Goal: Task Accomplishment & Management: Manage account settings

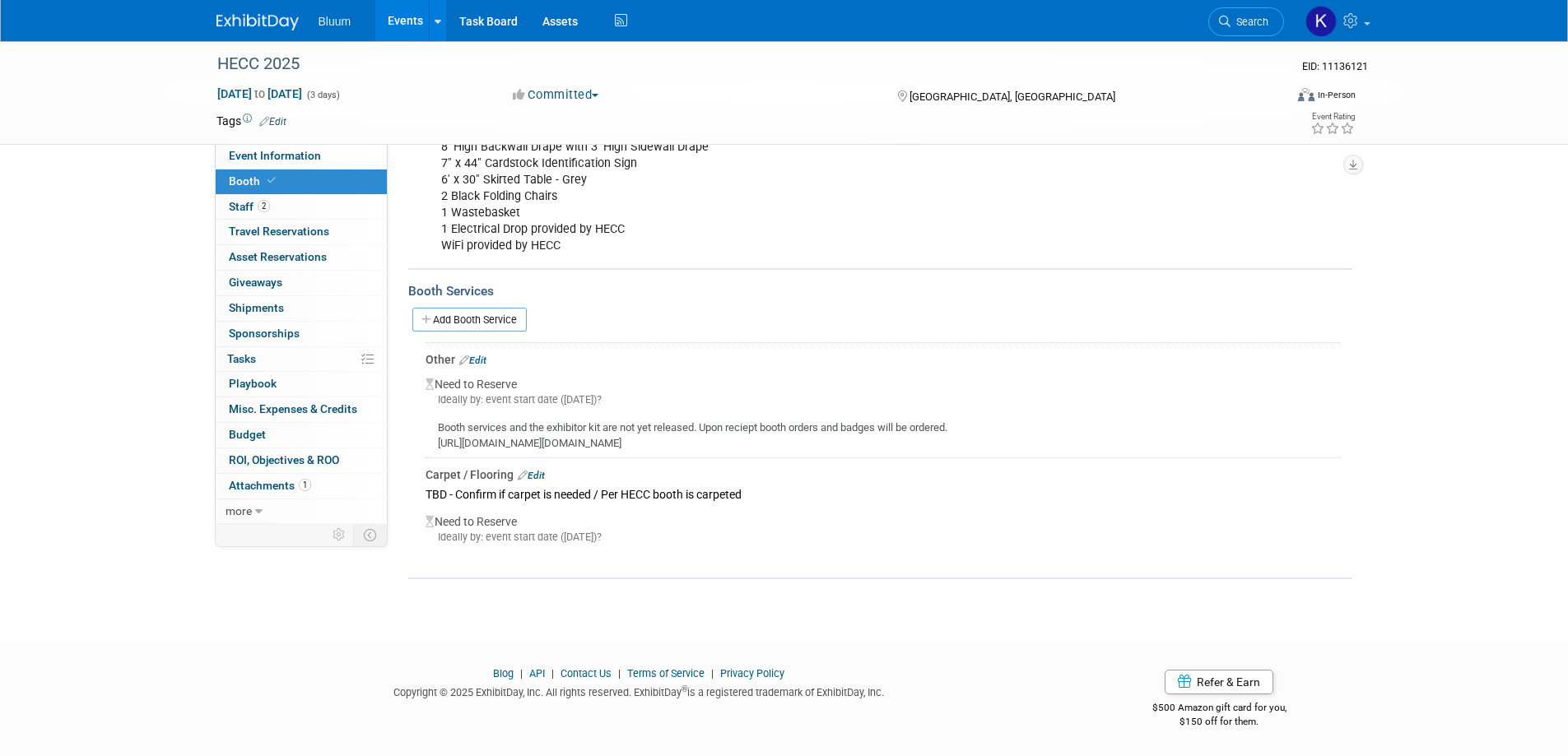
click at [412, 22] on link "Events" at bounding box center [405, 21] width 61 height 41
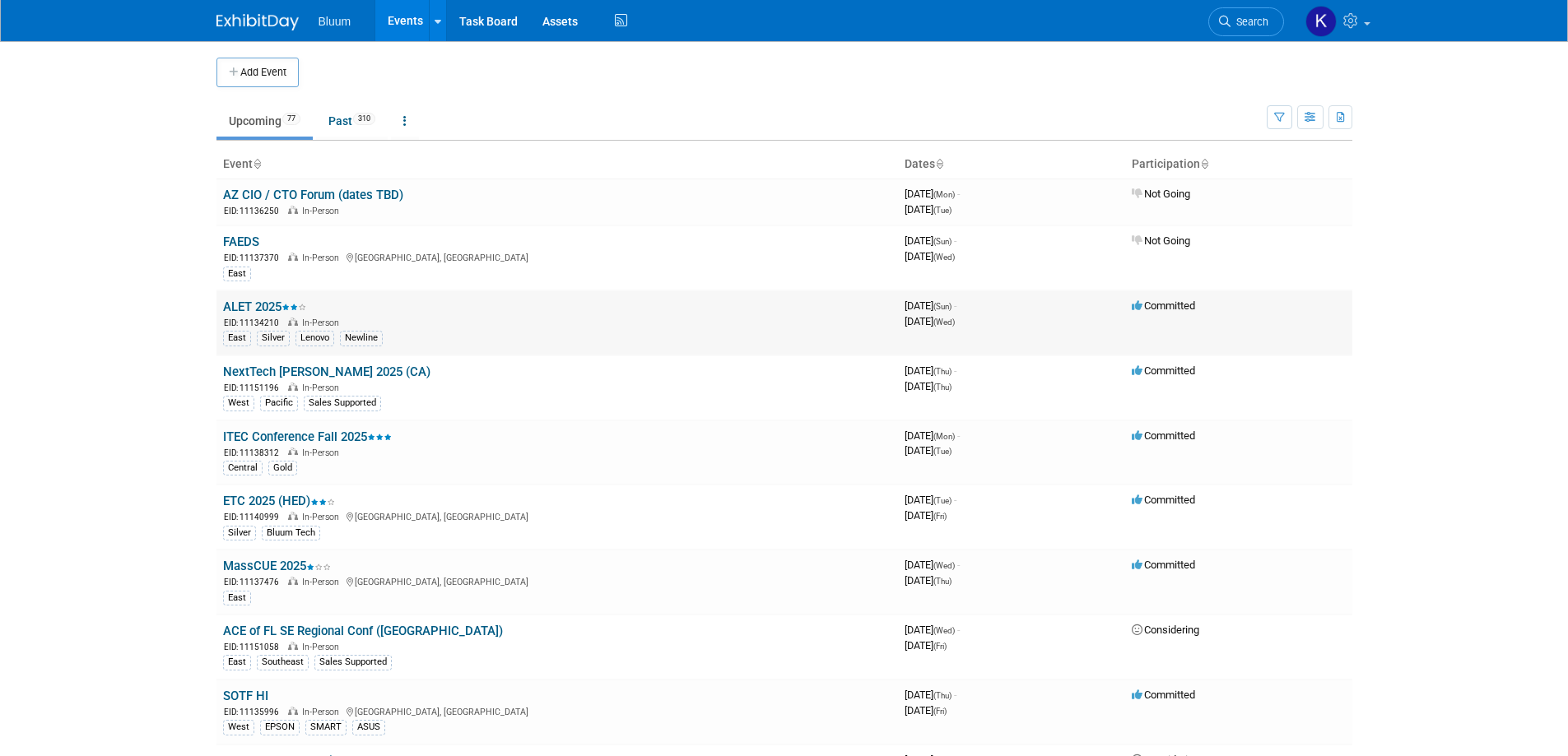
click at [257, 312] on link "ALET 2025" at bounding box center [265, 307] width 83 height 15
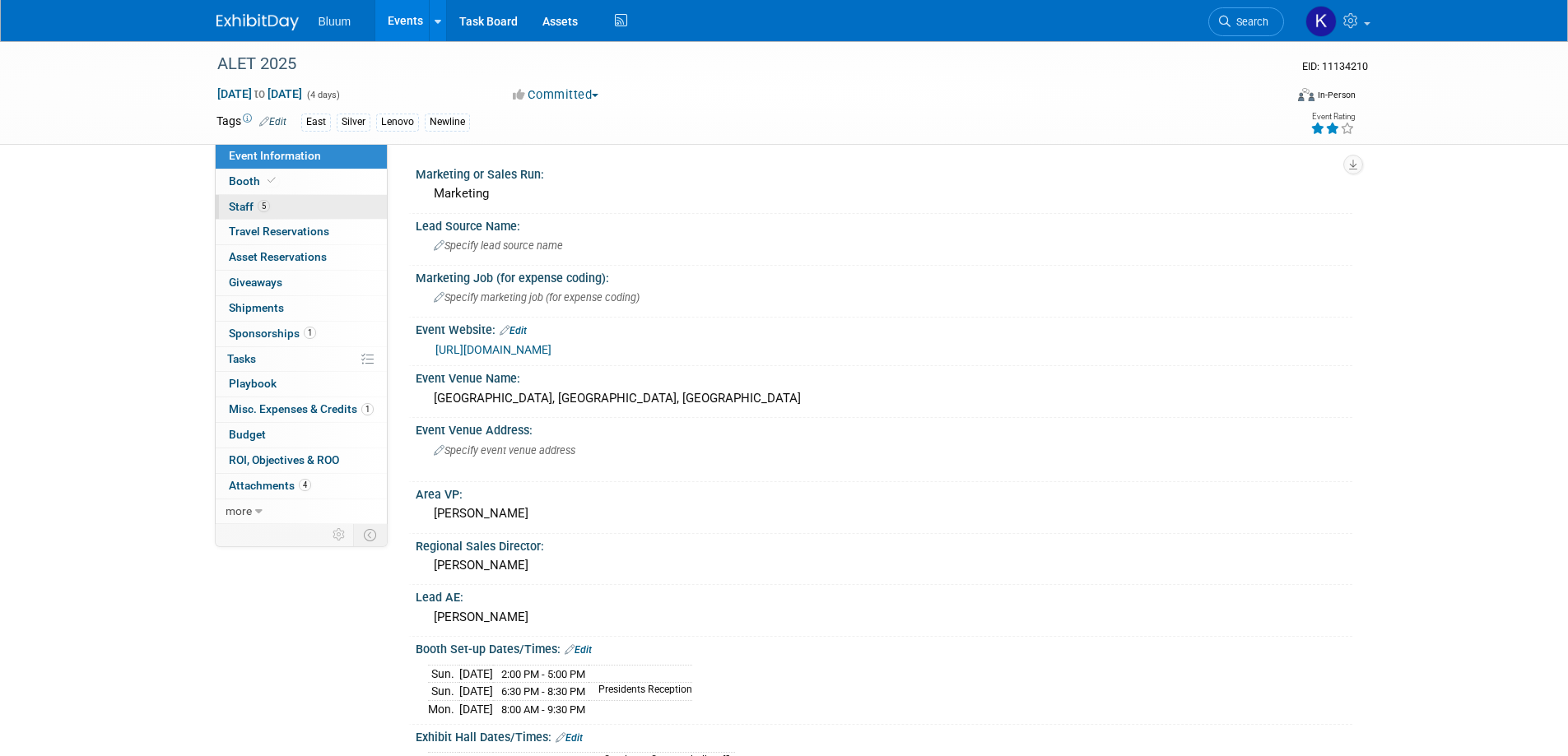
click at [226, 201] on link "5 Staff 5" at bounding box center [302, 207] width 171 height 25
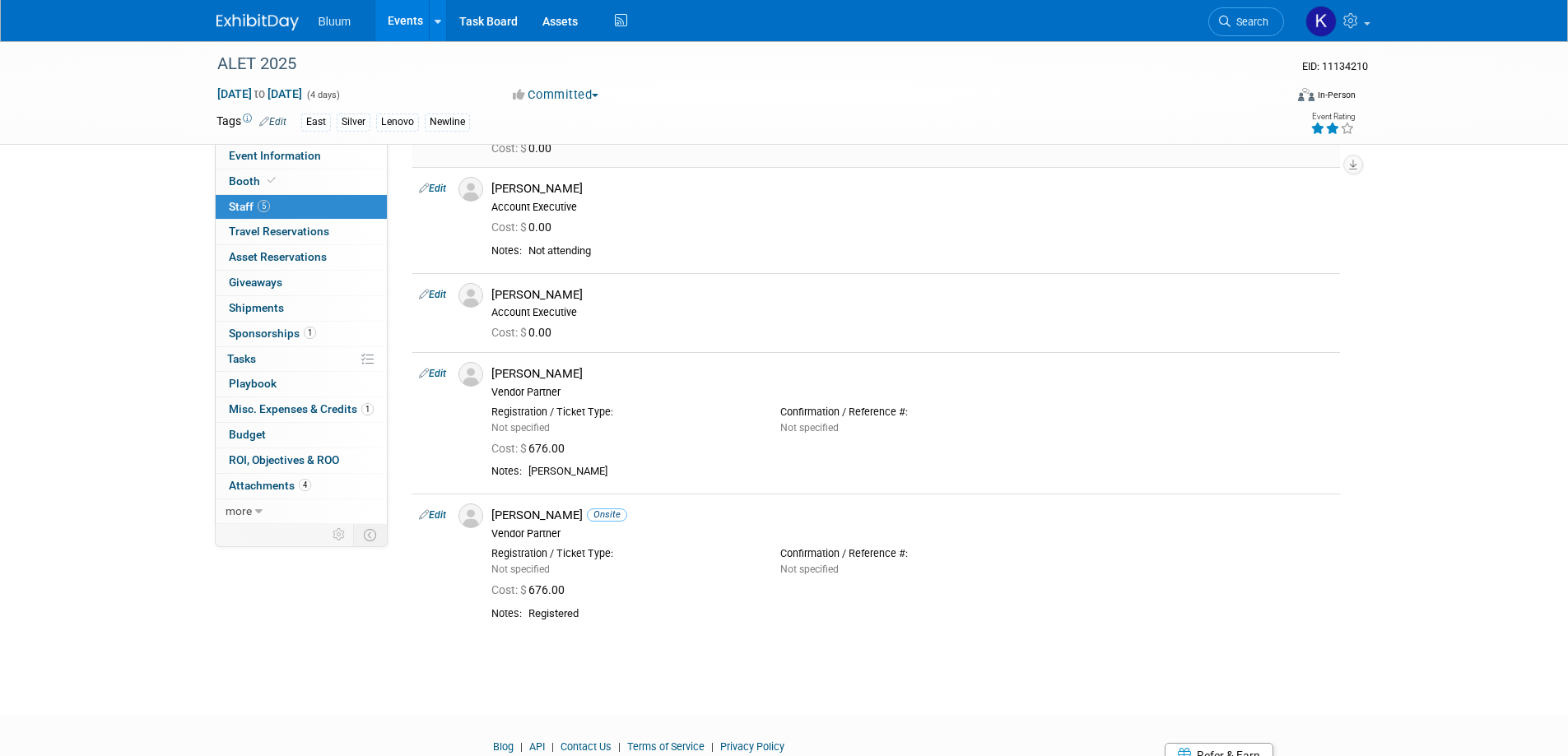
scroll to position [82, 0]
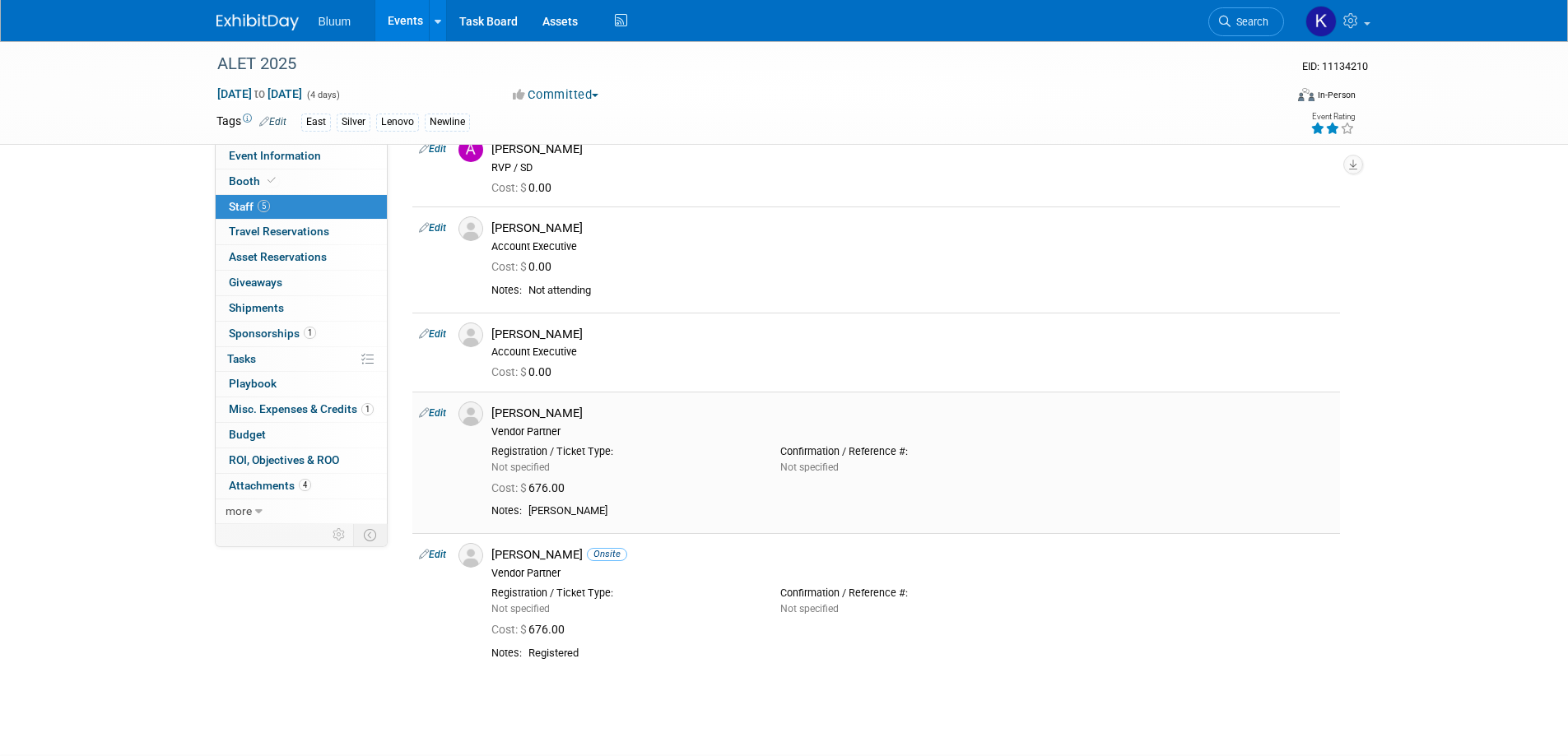
click at [439, 412] on link "Edit" at bounding box center [432, 412] width 27 height 11
select select "16ad6b76-ae9b-458d-8a0a-68e26797f763"
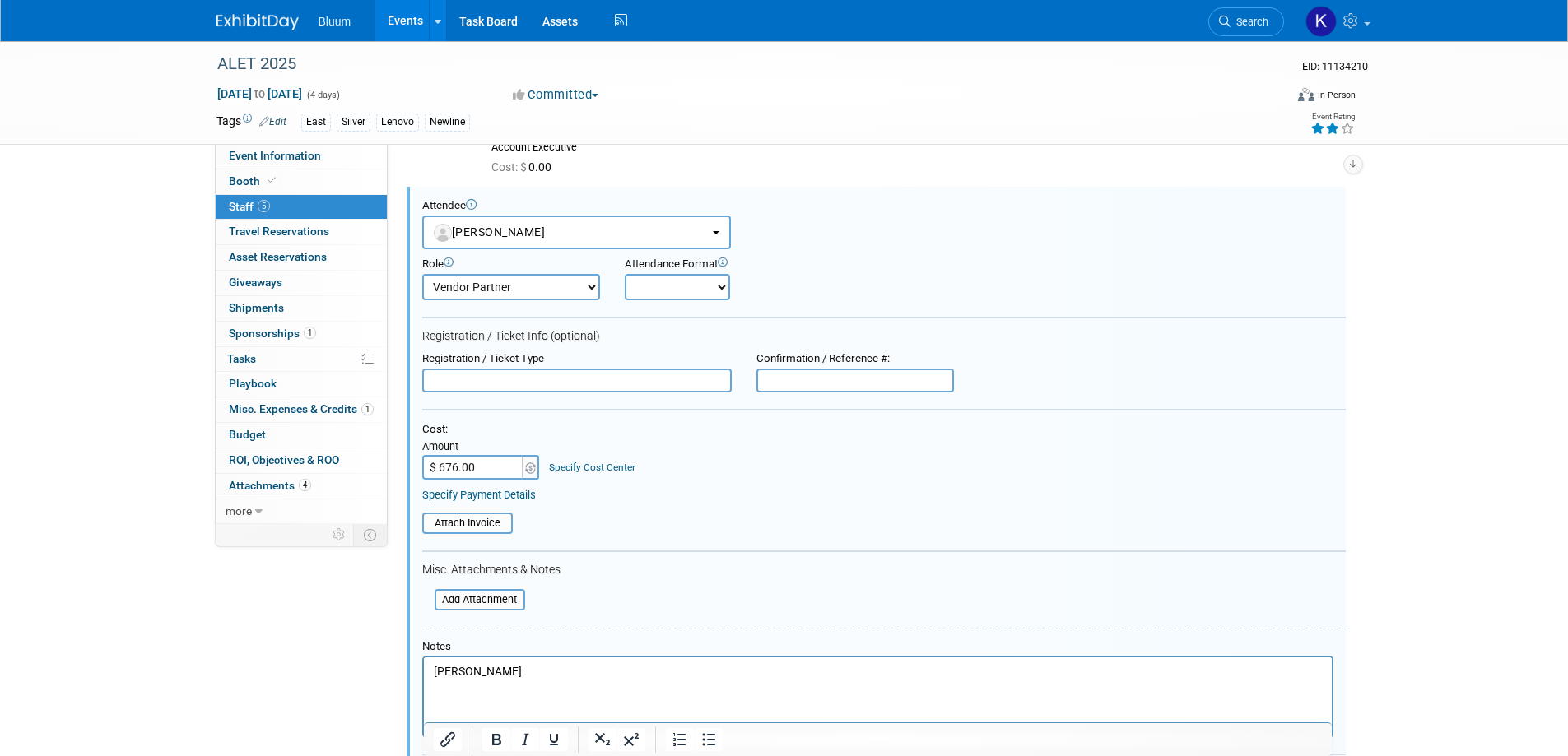
scroll to position [0, 0]
click at [1357, 26] on icon at bounding box center [1353, 20] width 19 height 15
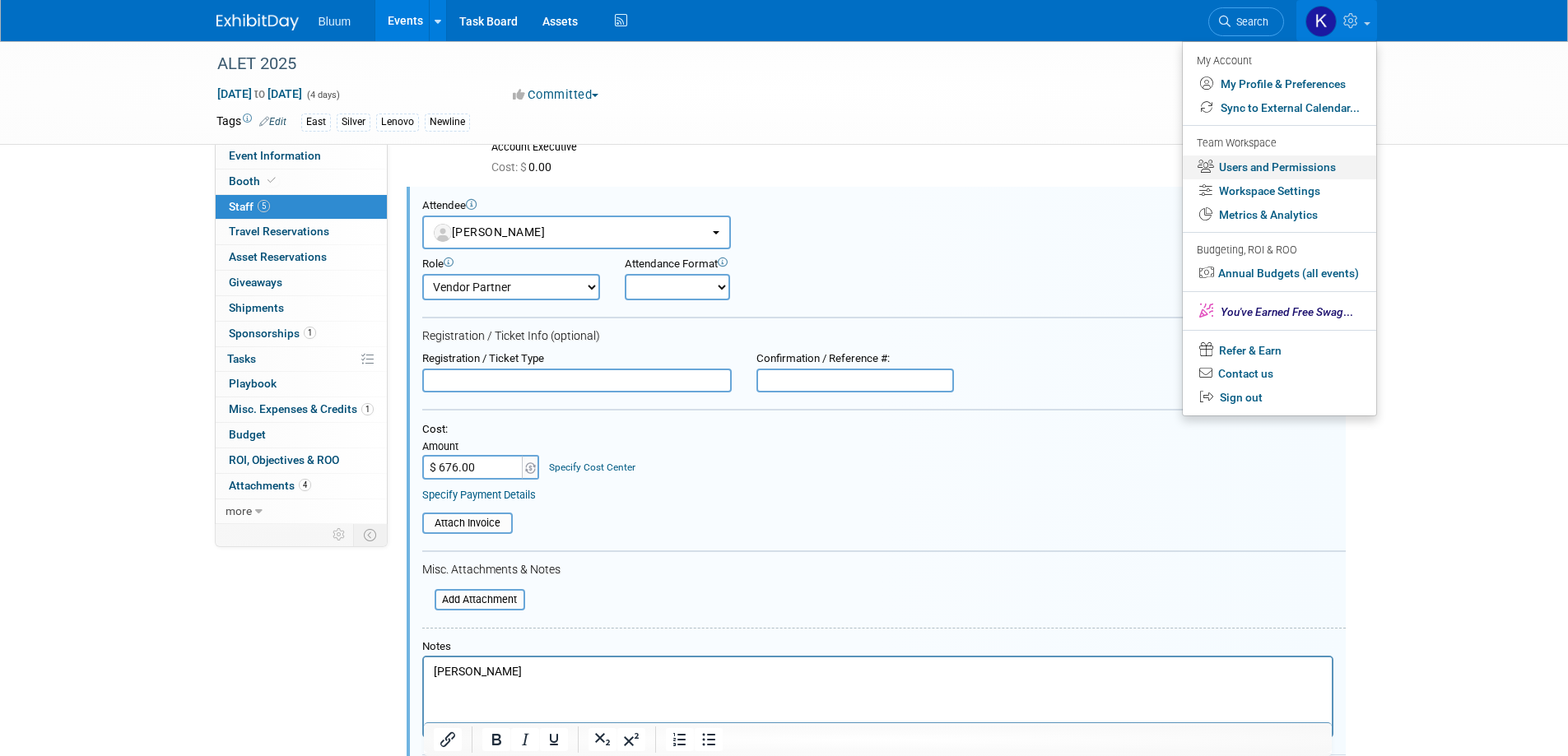
click at [1266, 163] on link "Users and Permissions" at bounding box center [1280, 168] width 194 height 24
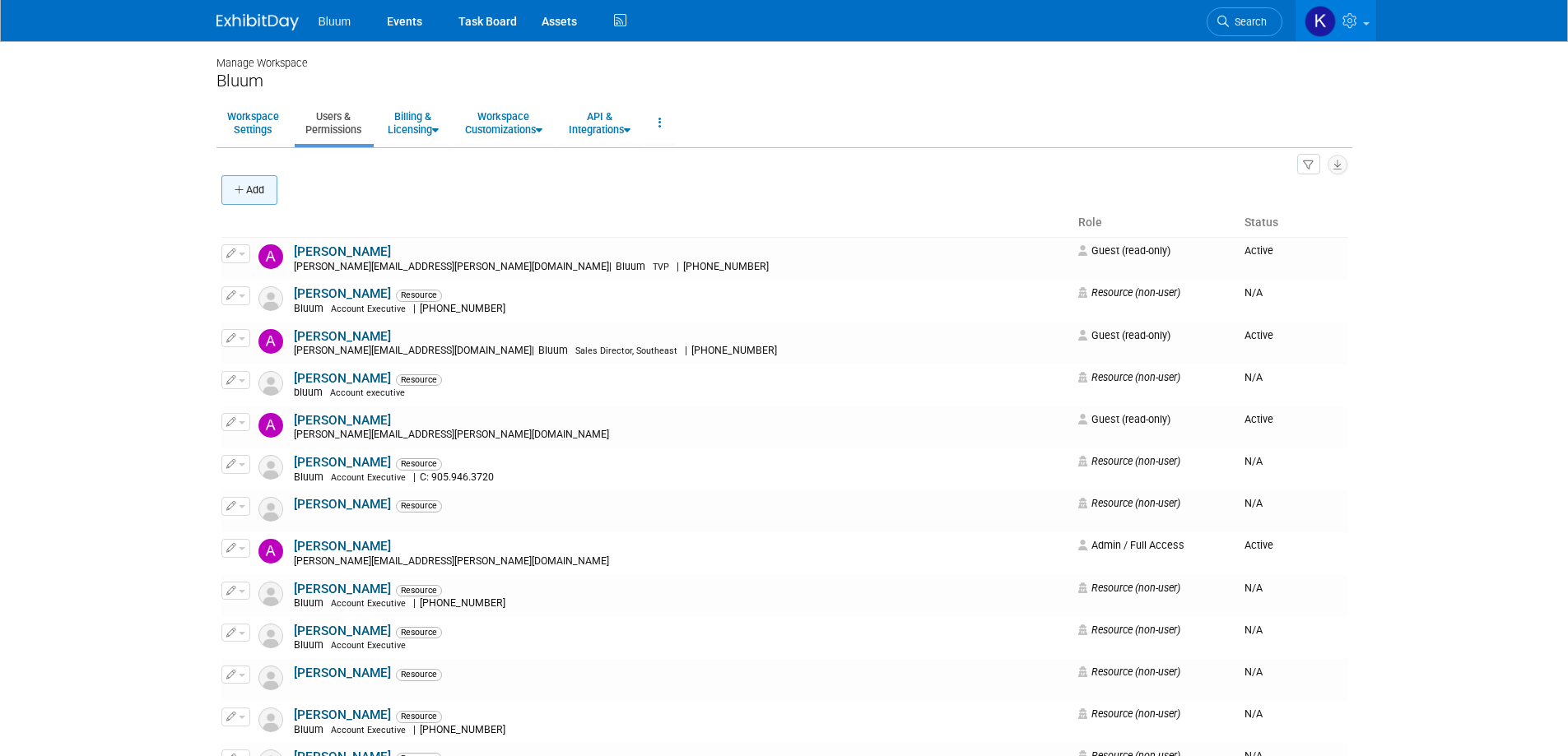
drag, startPoint x: 245, startPoint y: 192, endPoint x: 475, endPoint y: 182, distance: 230.2
click at [245, 192] on icon "button" at bounding box center [239, 190] width 11 height 10
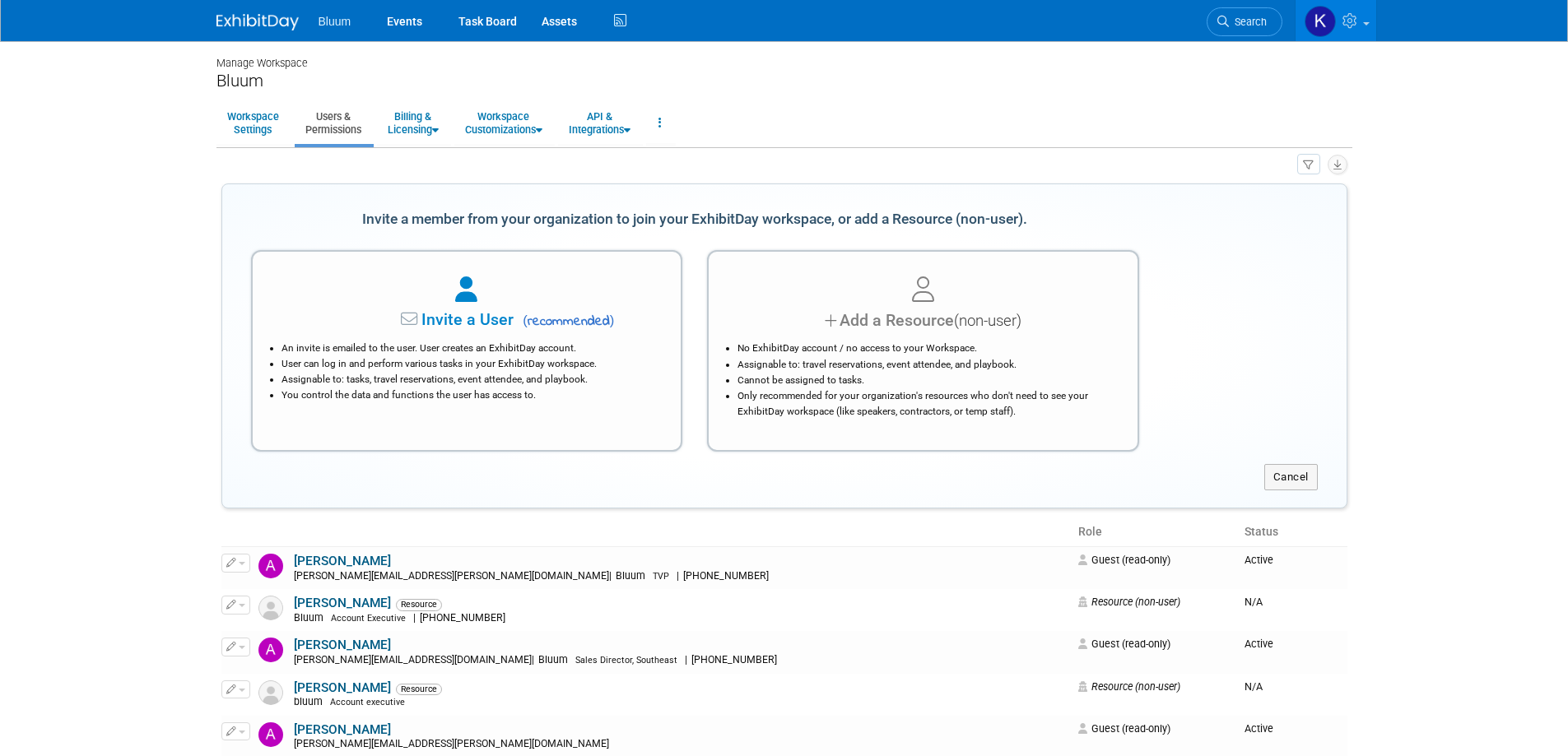
click at [959, 325] on span "(non-user)" at bounding box center [988, 321] width 67 height 18
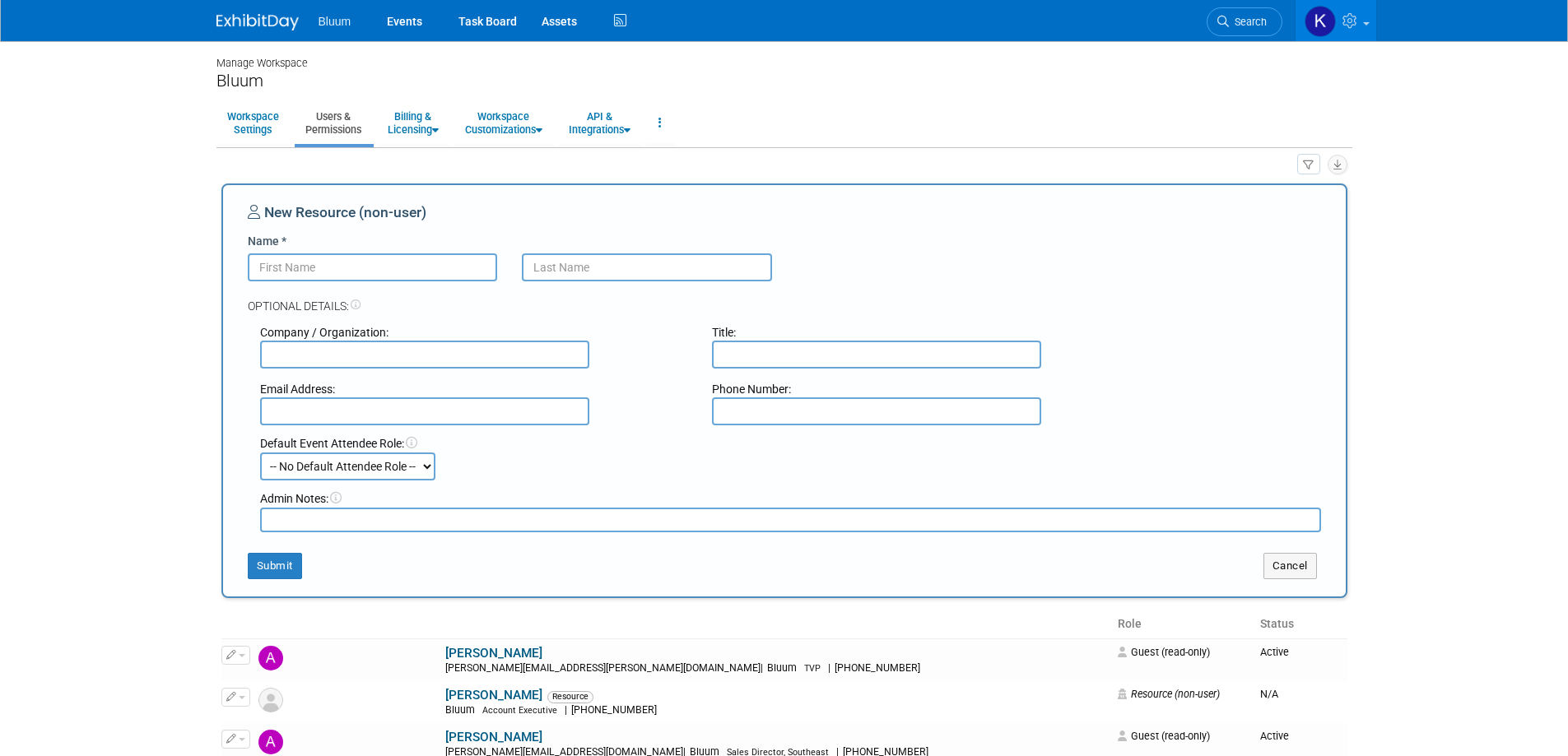
paste input "Harrison Dixon"
drag, startPoint x: 306, startPoint y: 265, endPoint x: 344, endPoint y: 268, distance: 38.1
click at [344, 268] on input "Harrison Dixon" at bounding box center [373, 267] width 251 height 28
type input "Harrison"
click at [570, 271] on input "text" at bounding box center [647, 267] width 251 height 28
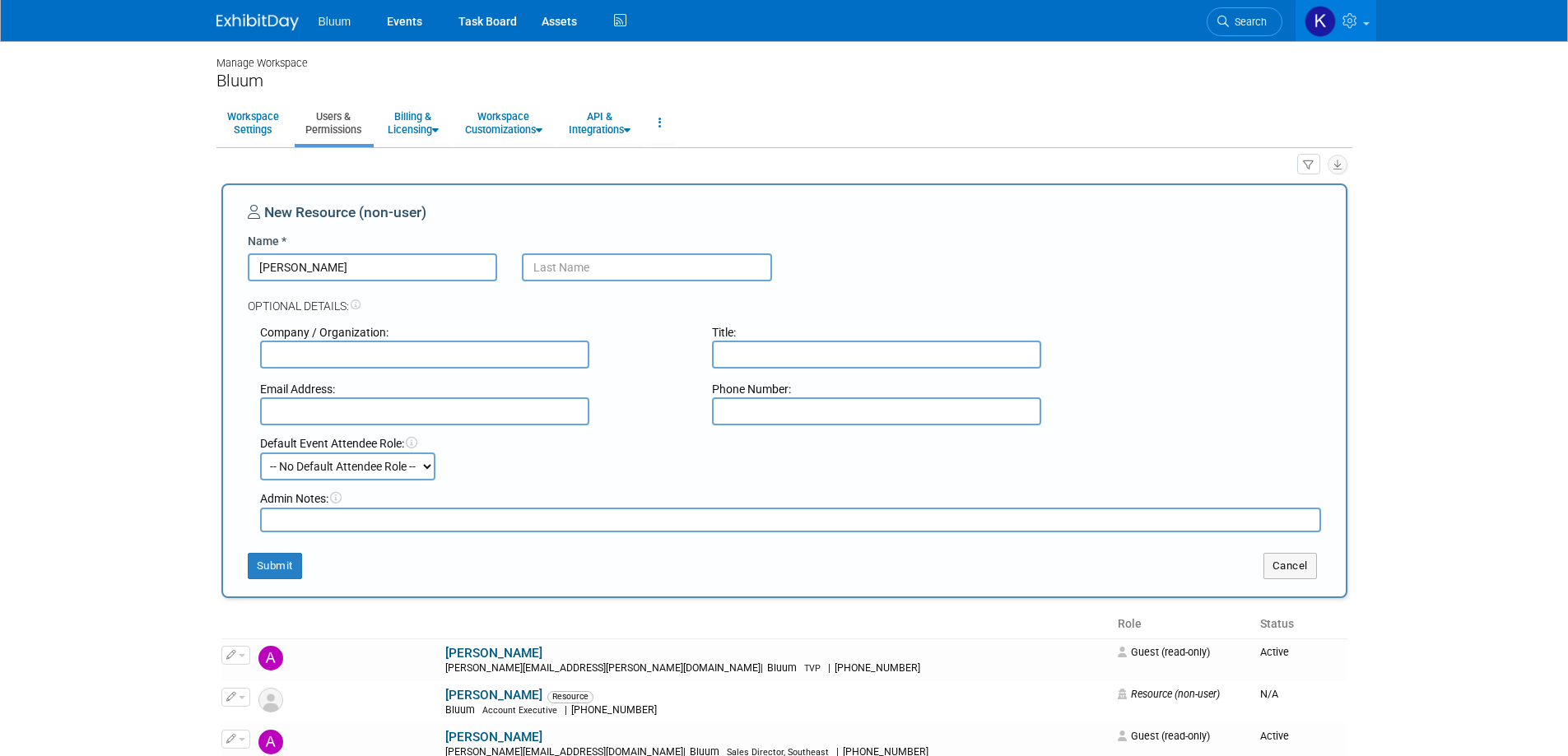
paste input "[PERSON_NAME]"
type input "[PERSON_NAME]"
click at [415, 346] on input "text" at bounding box center [424, 354] width 329 height 28
type input "Lenovo"
click at [285, 554] on button "Submit" at bounding box center [275, 566] width 54 height 26
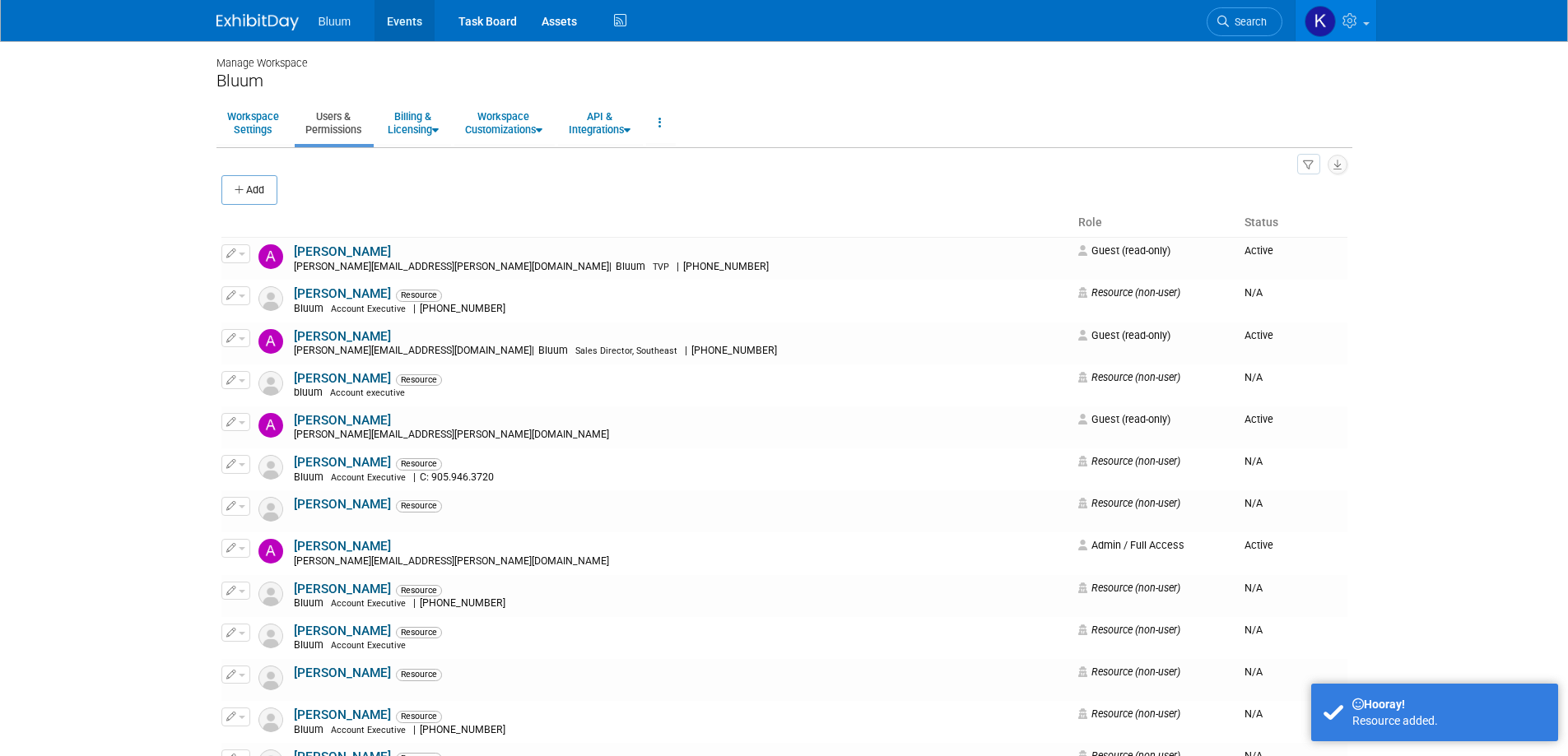
click at [390, 26] on link "Events" at bounding box center [405, 21] width 61 height 41
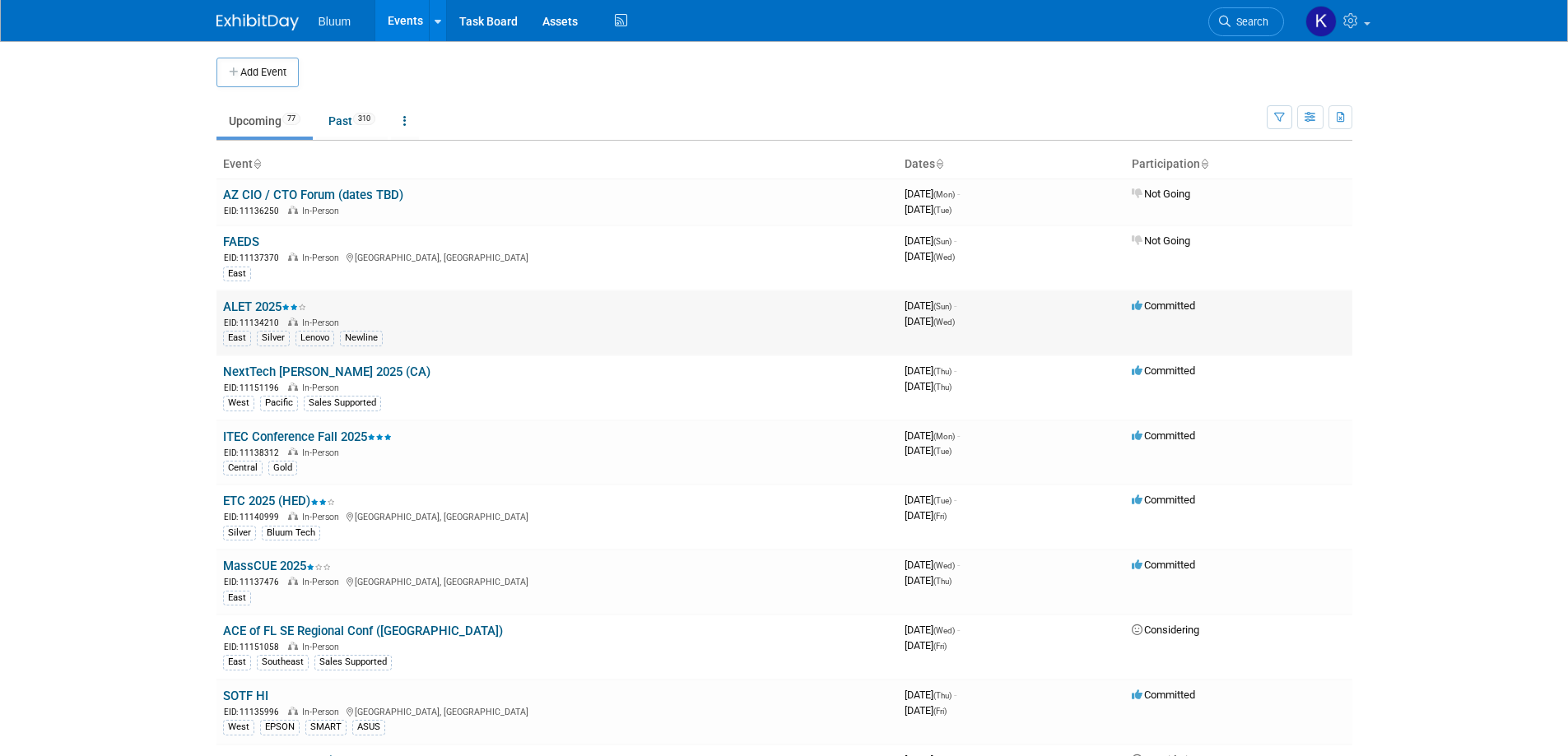
click at [245, 306] on link "ALET 2025" at bounding box center [265, 307] width 83 height 15
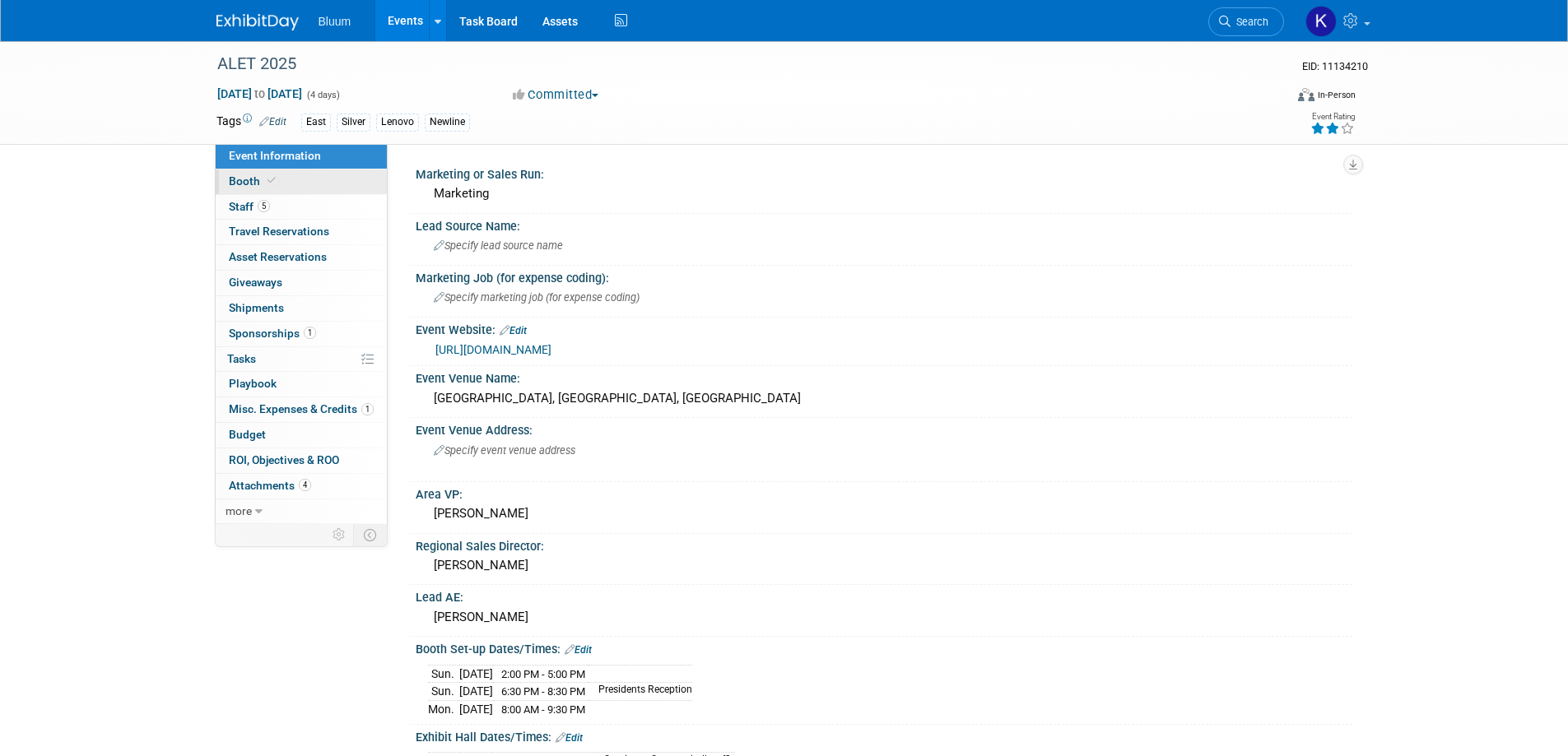
click at [244, 187] on link "Booth" at bounding box center [302, 181] width 171 height 25
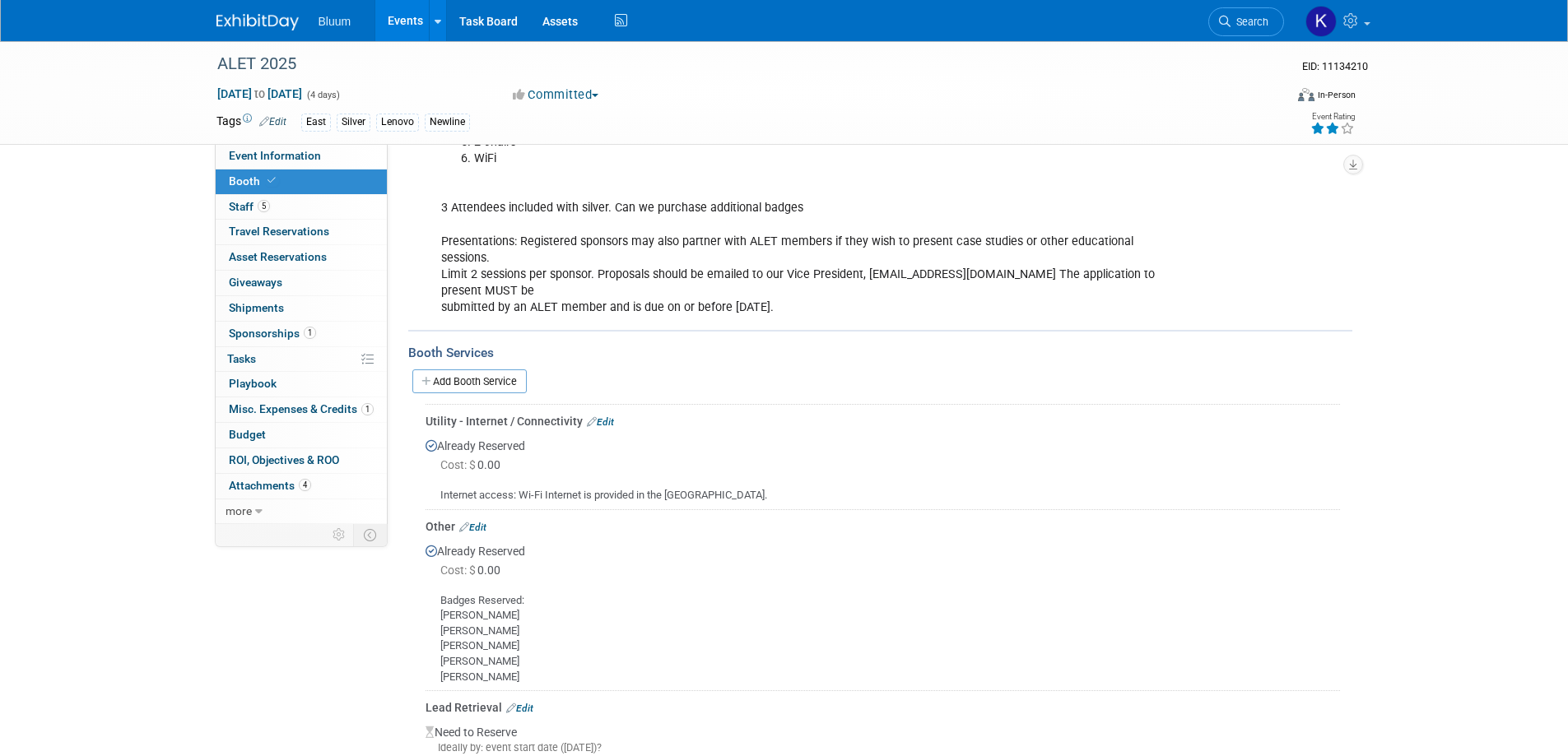
scroll to position [576, 0]
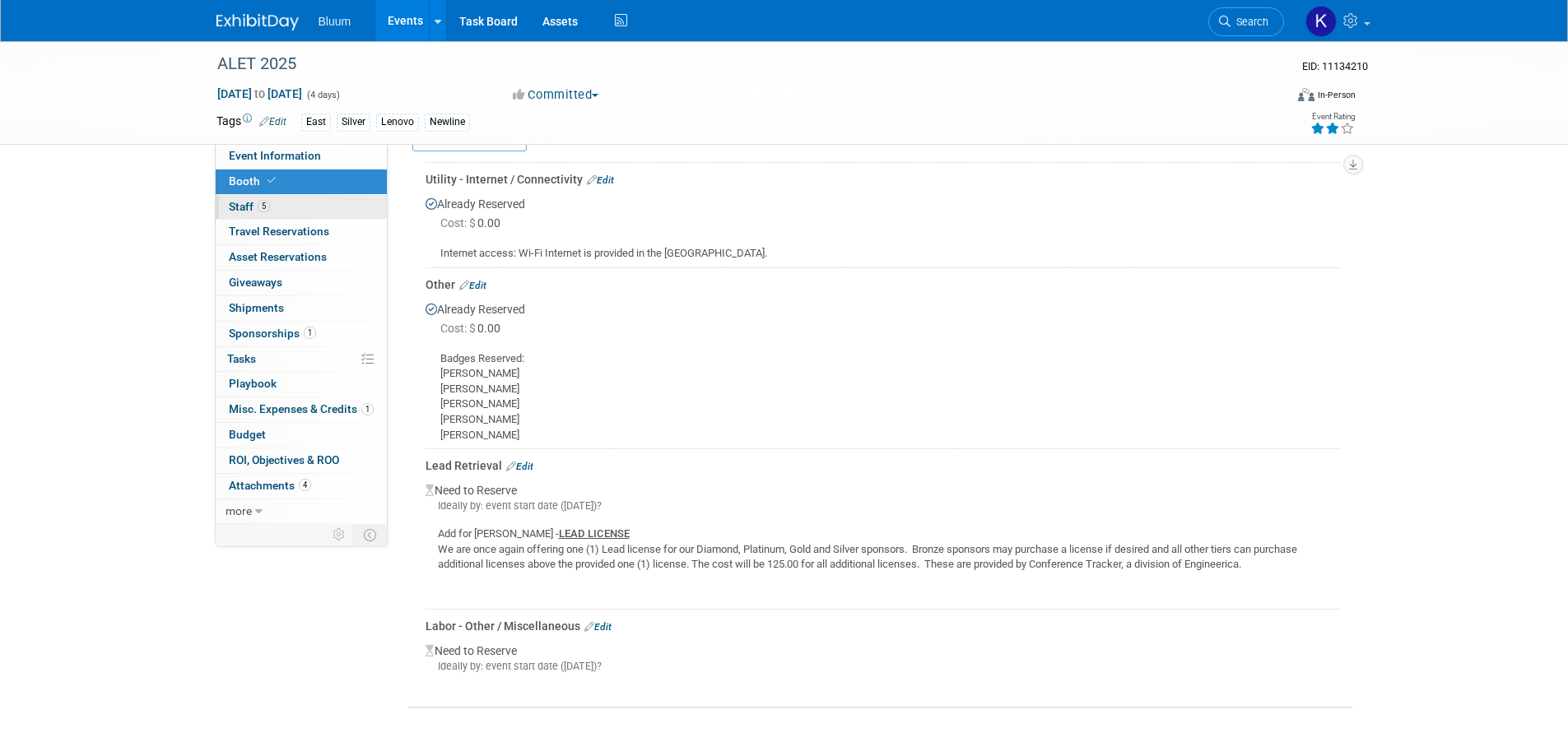
click at [248, 209] on span "Staff 5" at bounding box center [250, 206] width 41 height 13
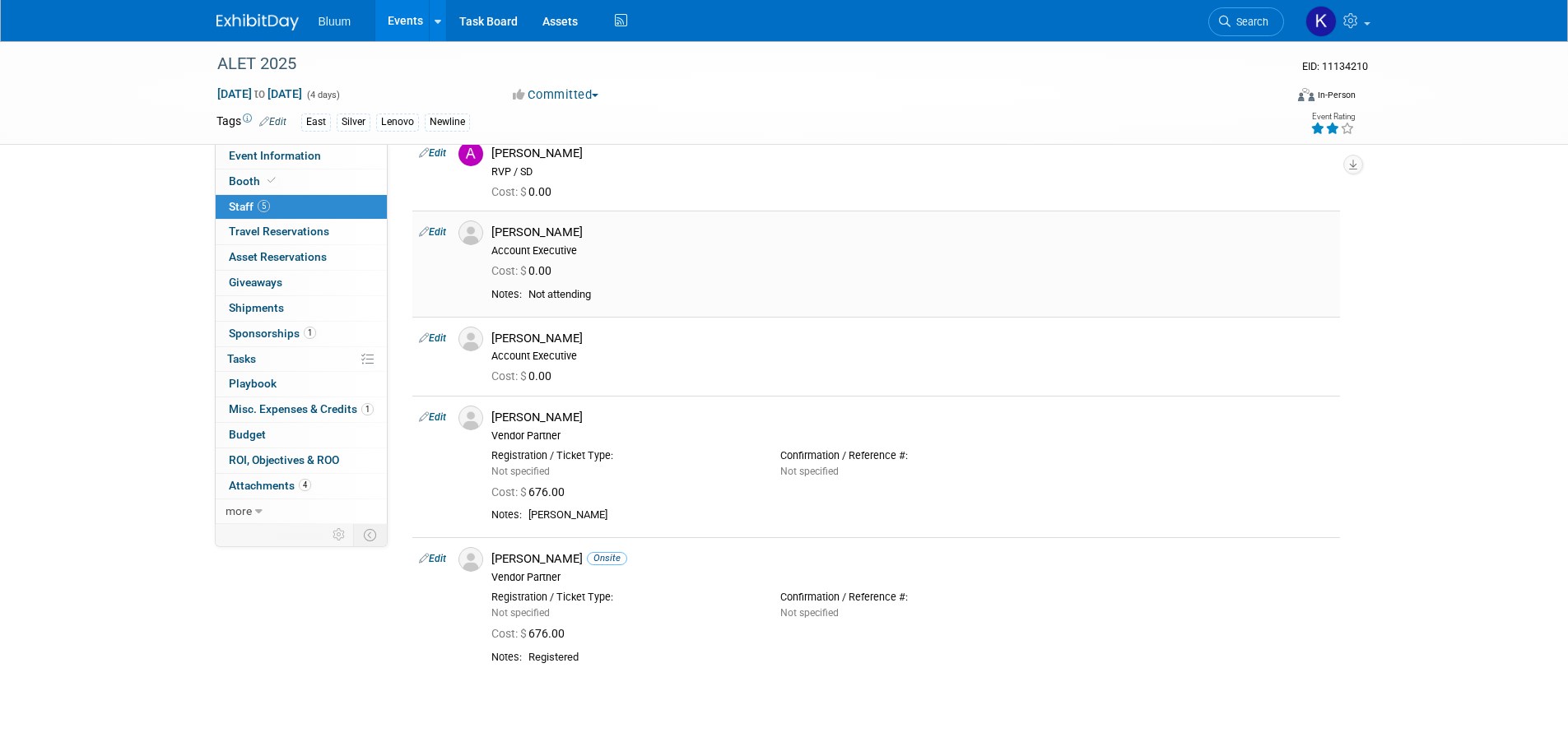
scroll to position [196, 0]
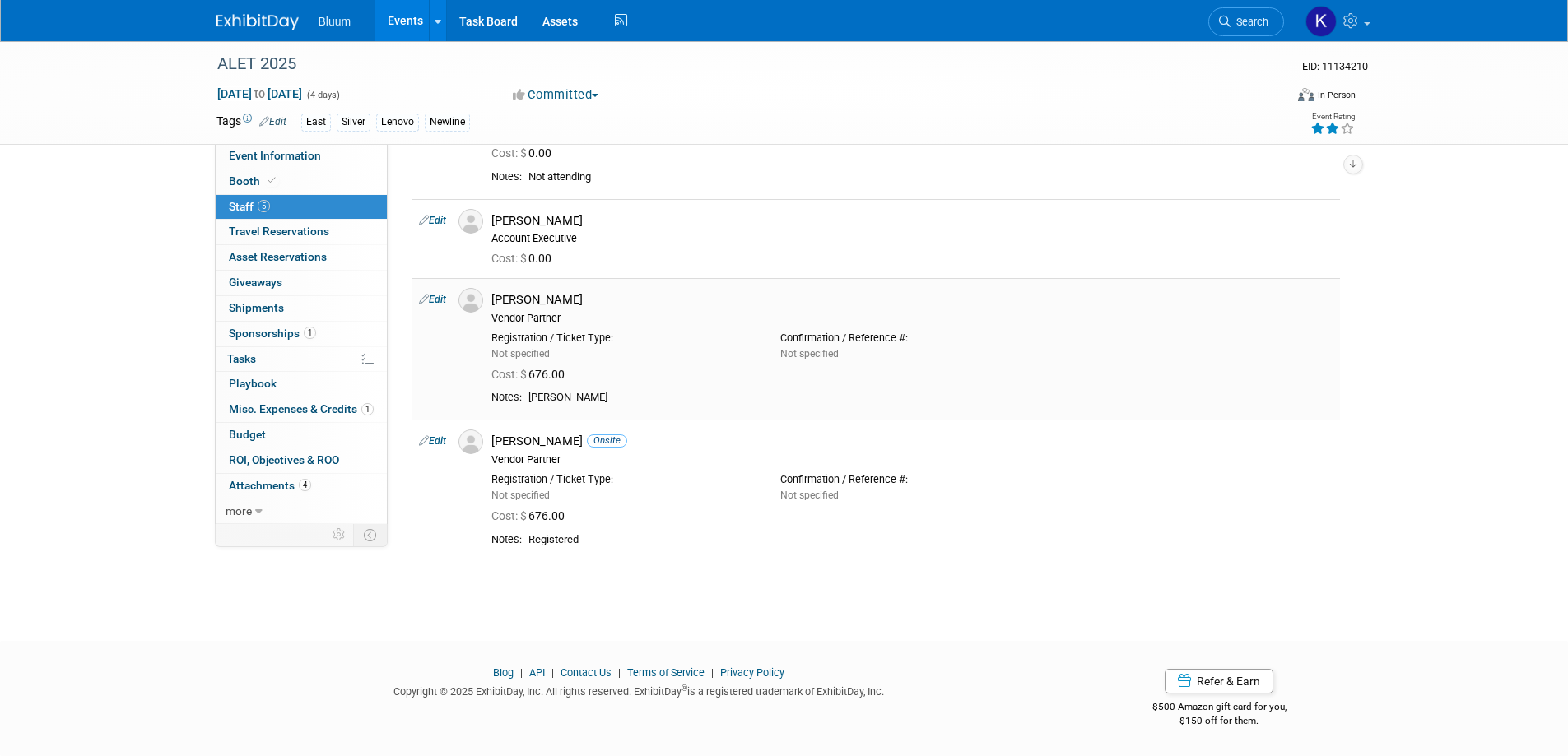
click at [443, 299] on link "Edit" at bounding box center [432, 299] width 27 height 11
select select "16ad6b76-ae9b-458d-8a0a-68e26797f763"
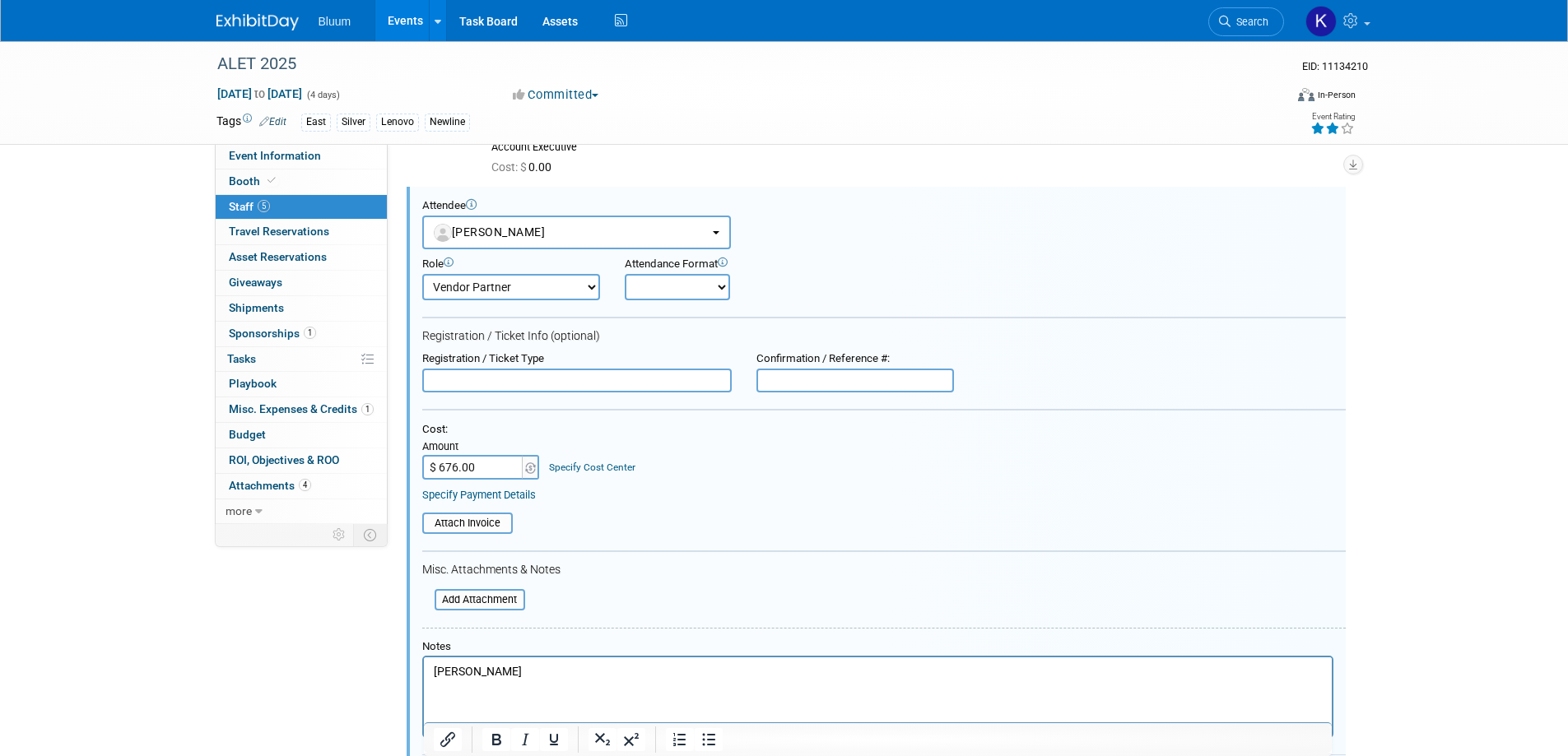
scroll to position [0, 0]
click at [549, 234] on button "[PERSON_NAME]" at bounding box center [577, 232] width 309 height 34
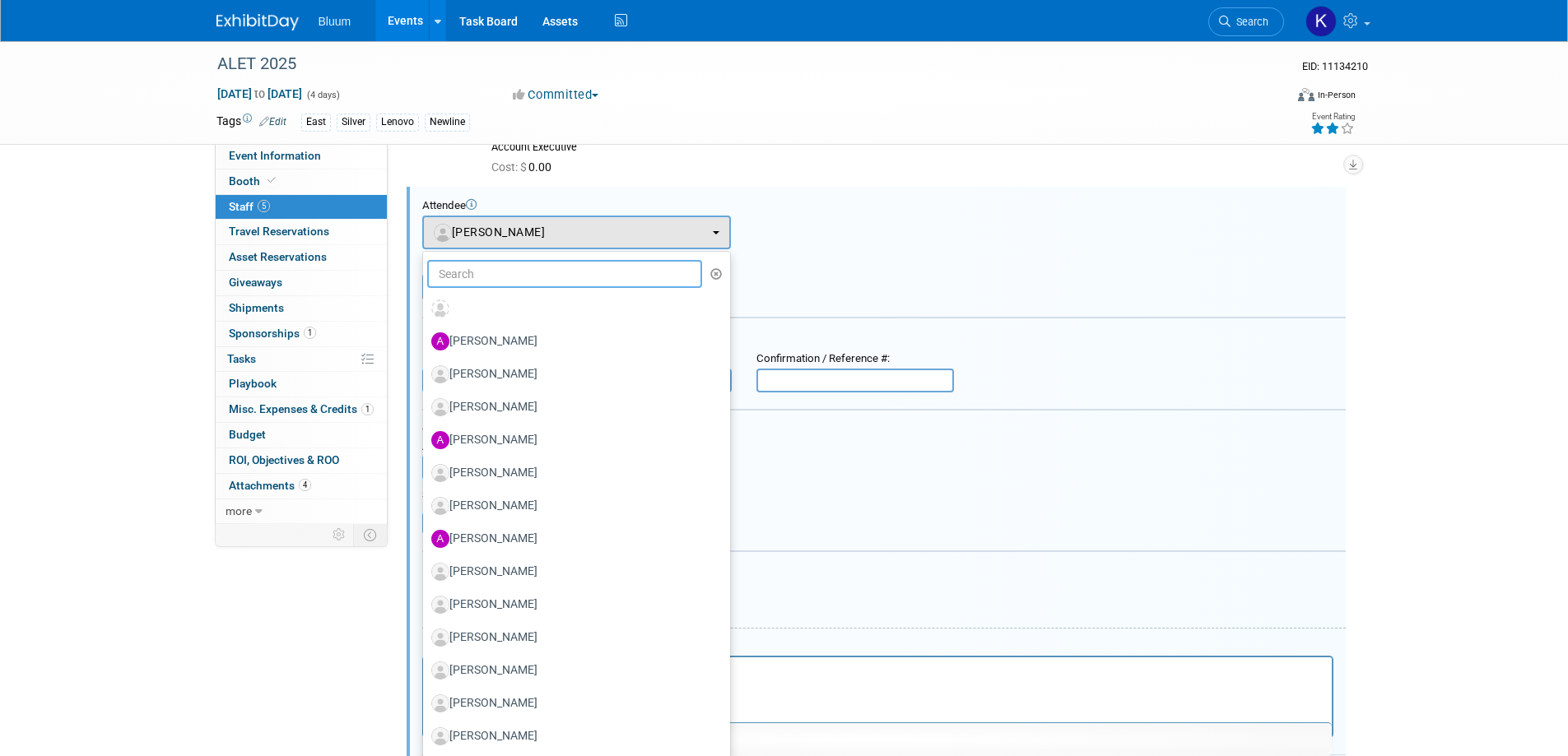
click at [514, 272] on input "text" at bounding box center [564, 274] width 276 height 28
paste input "[PERSON_NAME]"
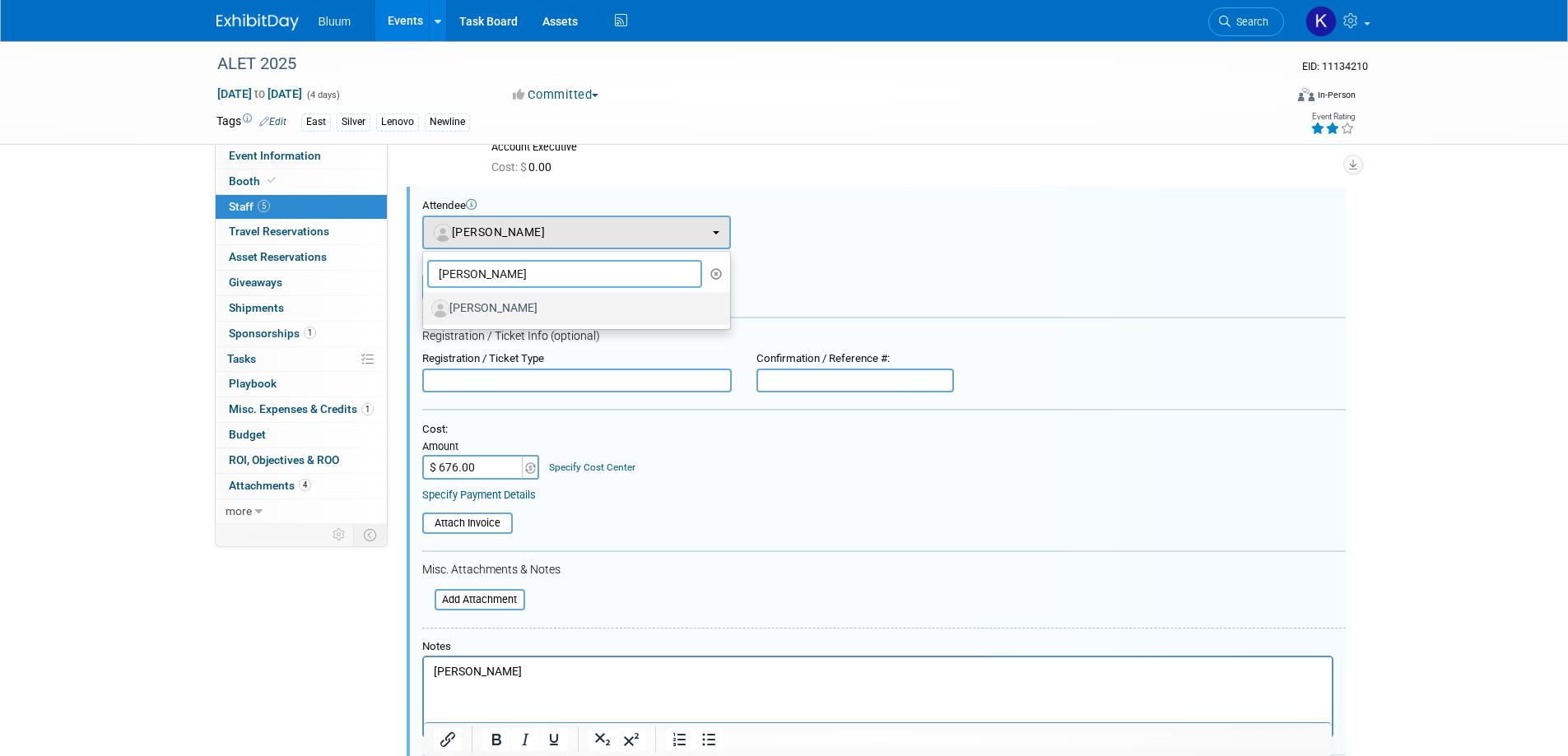
type input "[PERSON_NAME]"
click at [495, 308] on label "[PERSON_NAME]" at bounding box center [572, 308] width 283 height 26
click at [425, 308] on input "[PERSON_NAME]" at bounding box center [420, 307] width 10 height 10
select select "cae79261-dd29-4d53-9c17-30a3d9fd5cac"
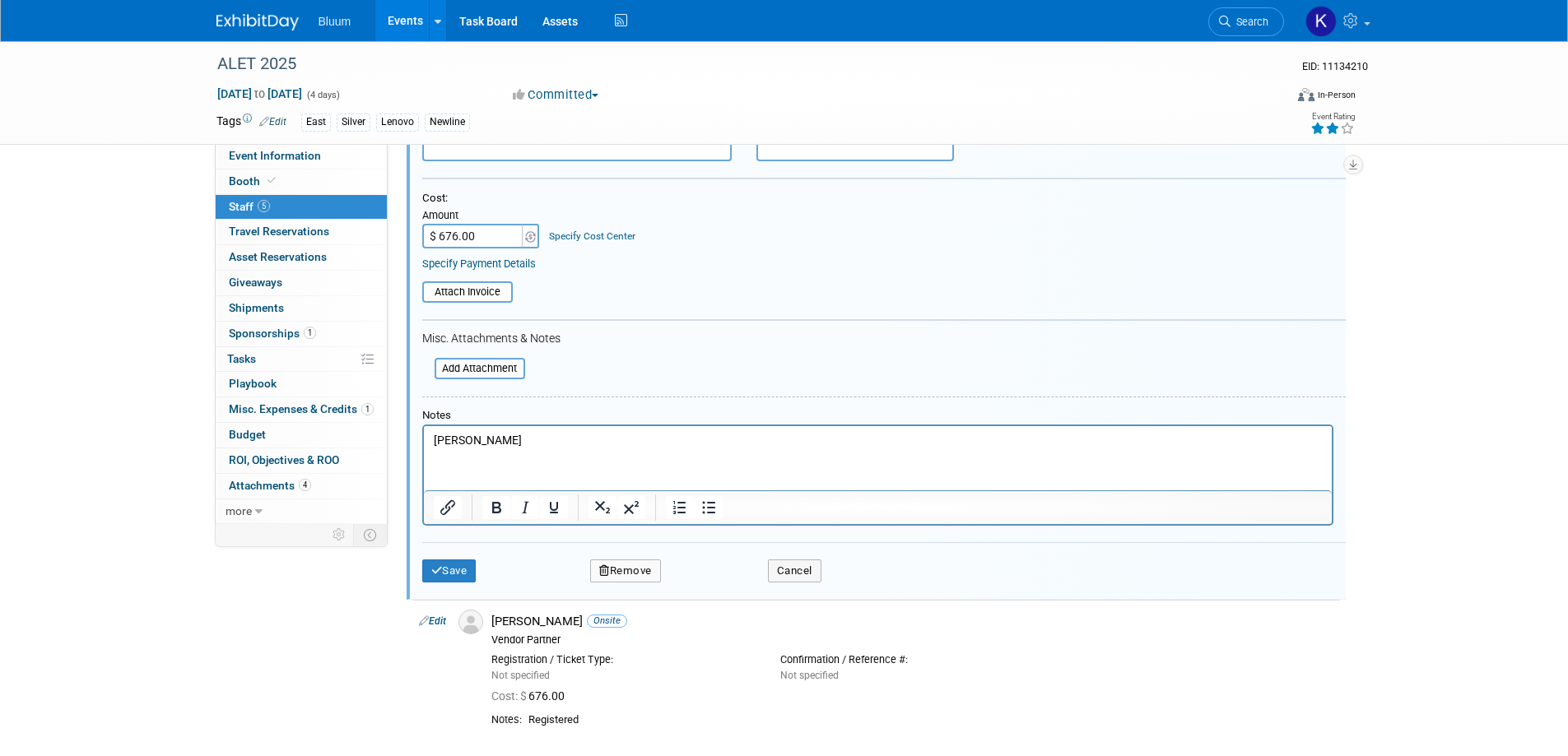
scroll to position [534, 0]
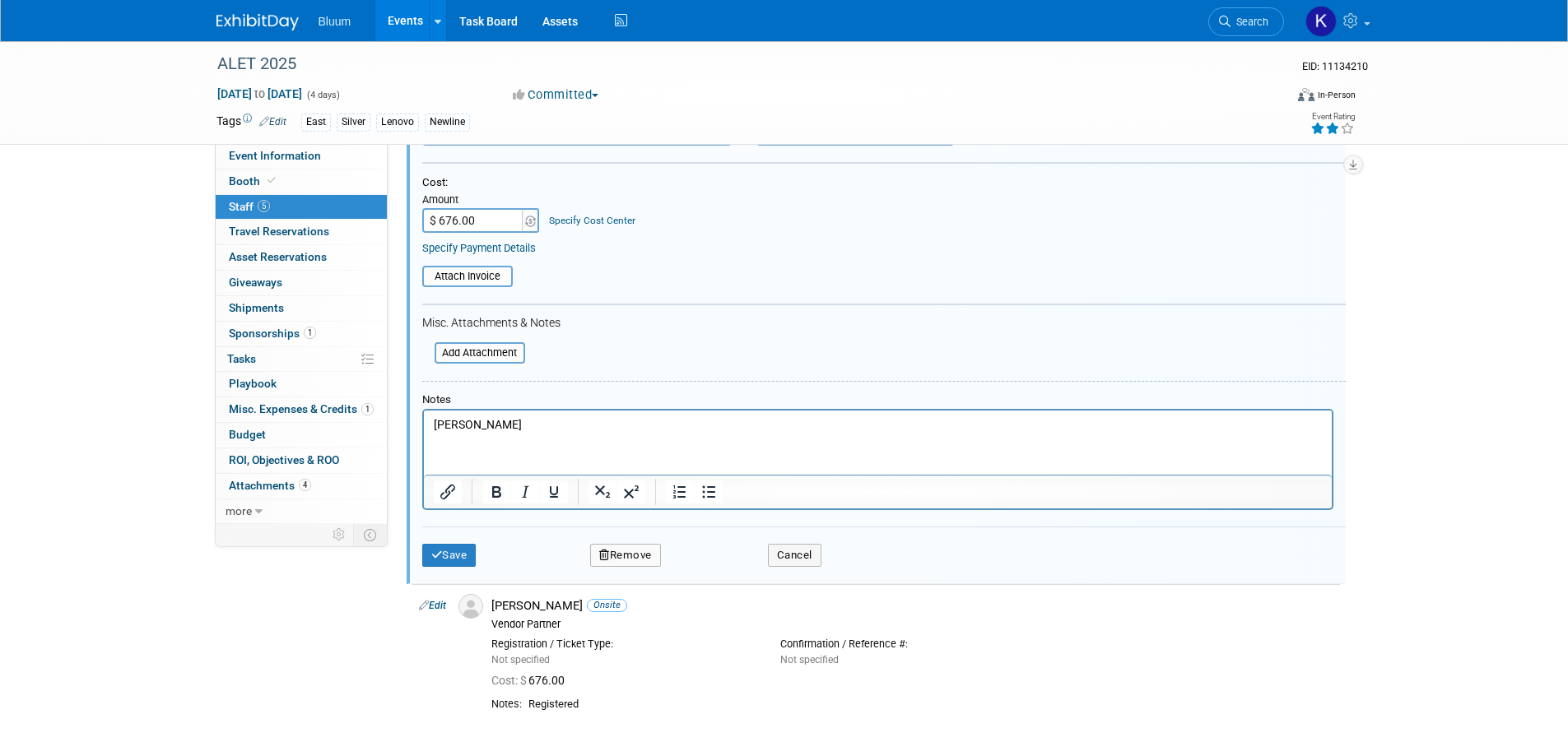
drag, startPoint x: 519, startPoint y: 420, endPoint x: 348, endPoint y: 404, distance: 171.7
click at [424, 410] on html "[PERSON_NAME]" at bounding box center [877, 422] width 908 height 23
click at [451, 550] on button "Save" at bounding box center [449, 556] width 54 height 23
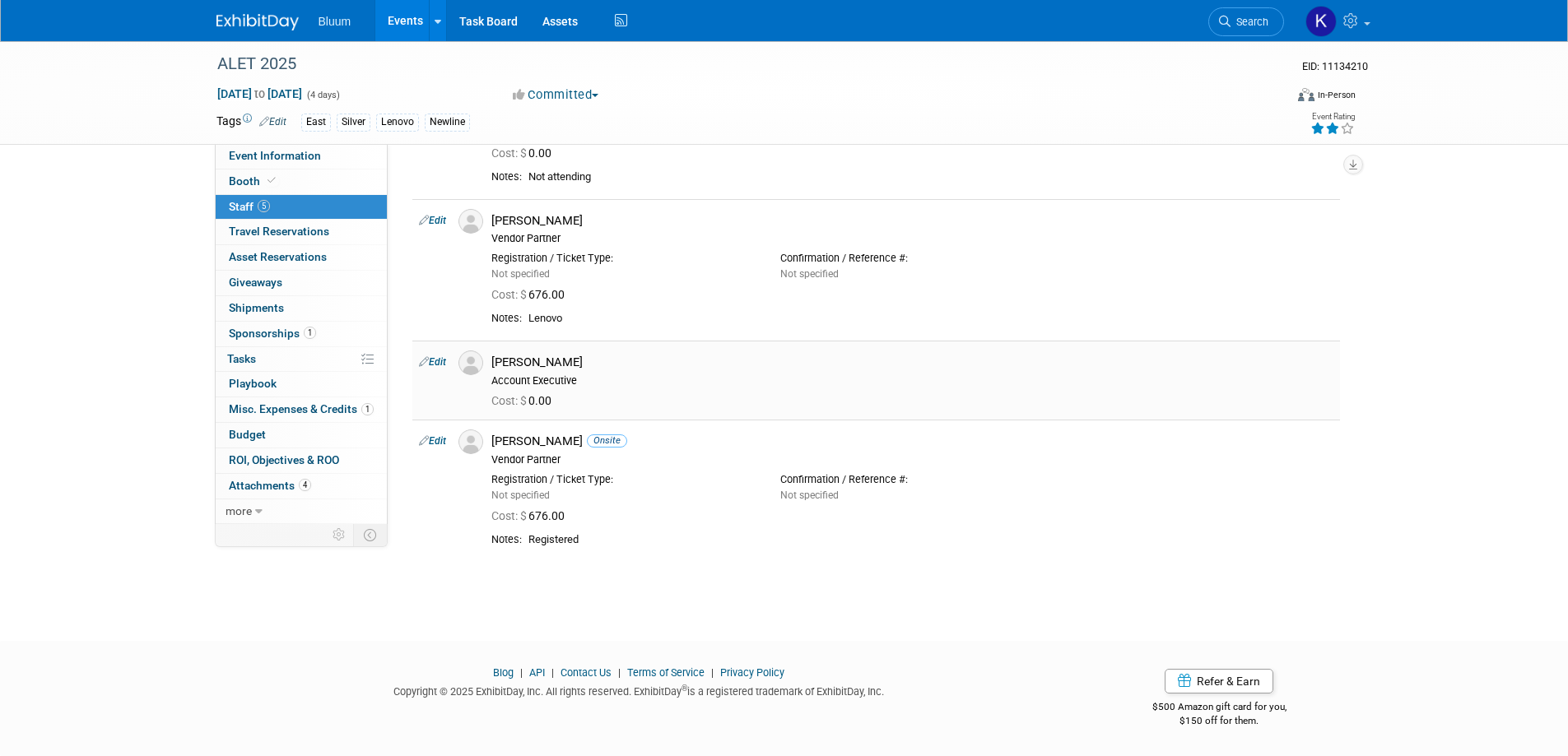
scroll to position [0, 0]
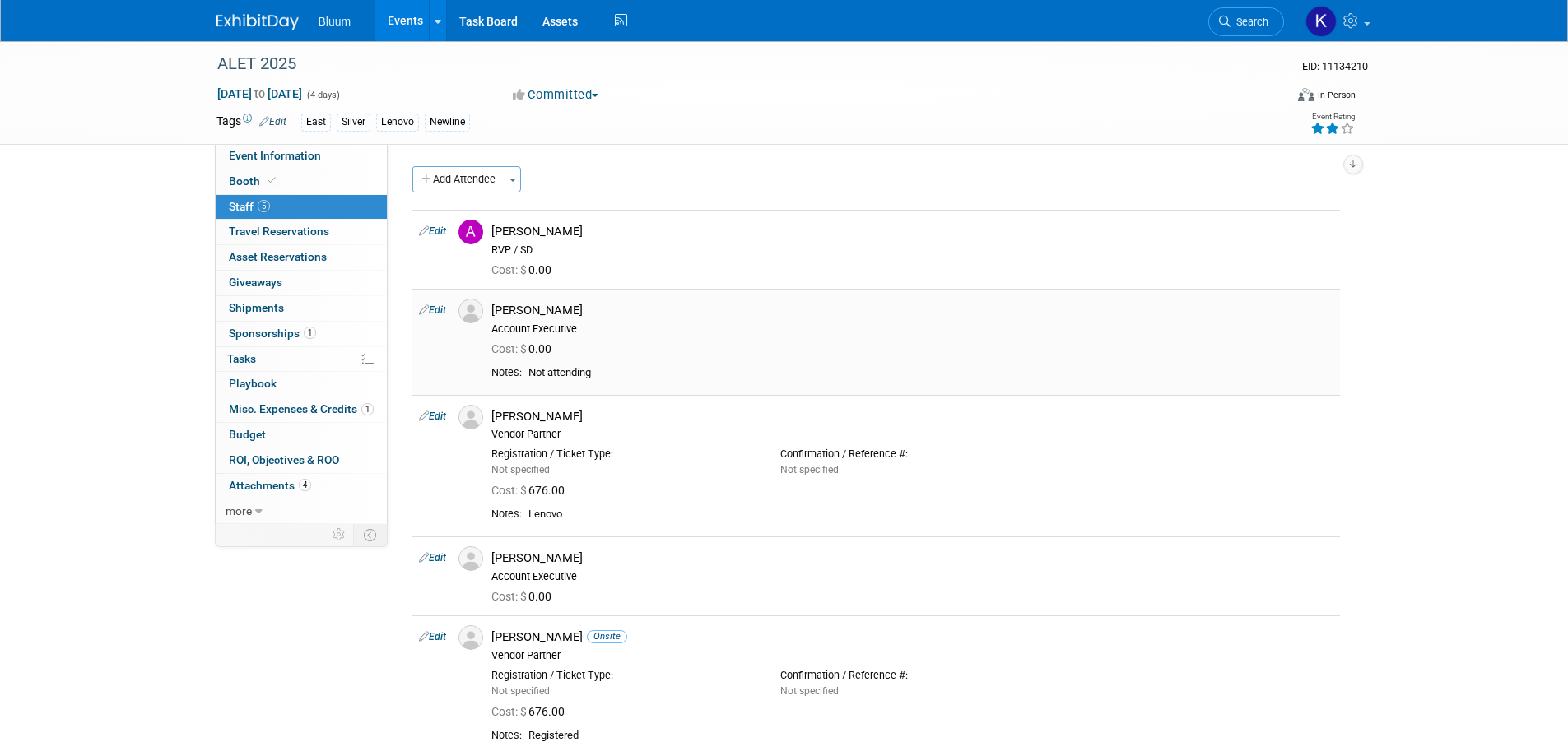
click at [443, 311] on link "Edit" at bounding box center [432, 309] width 27 height 11
select select "84e2b5f0-e7d2-4341-ad27-dd2ea4974344"
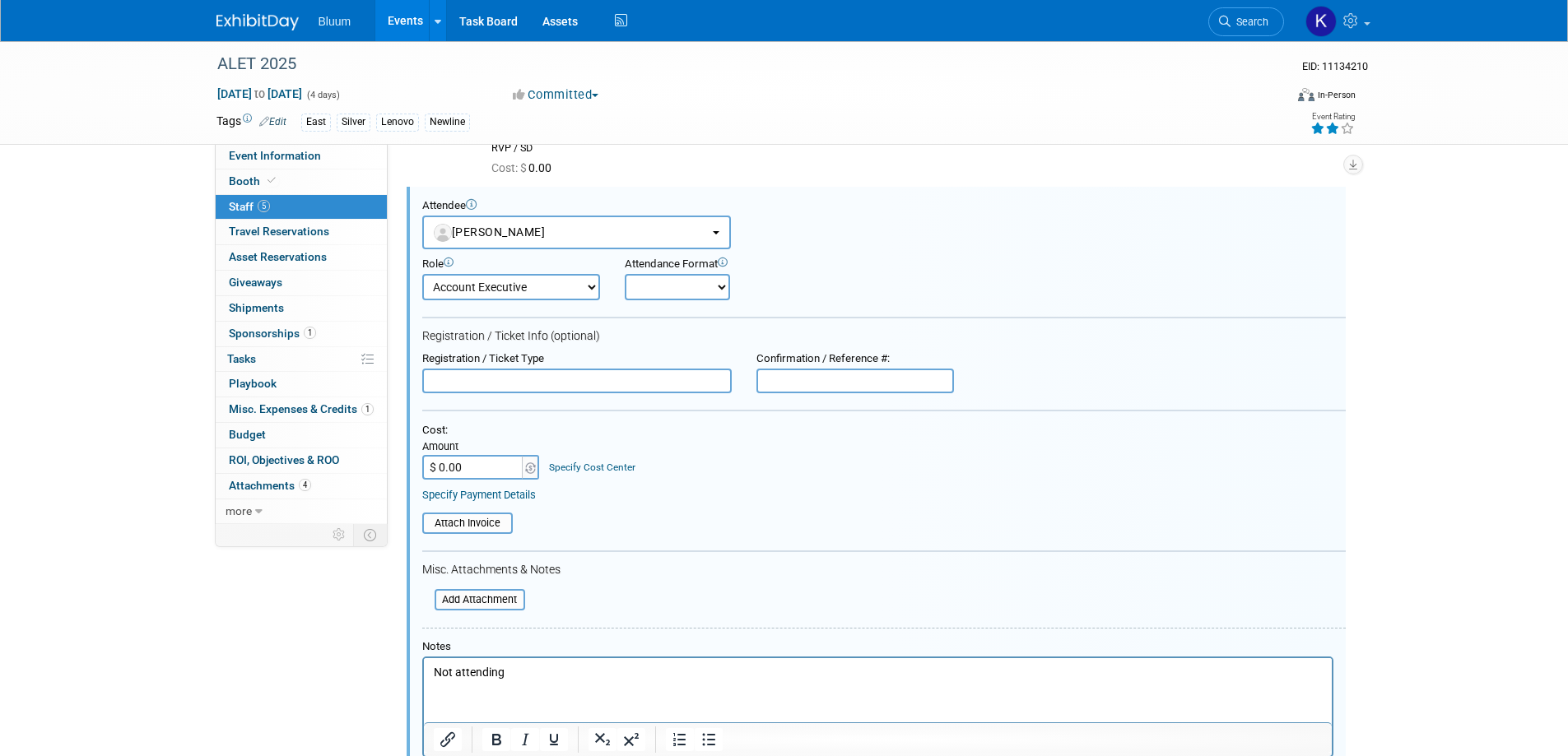
scroll to position [431, 0]
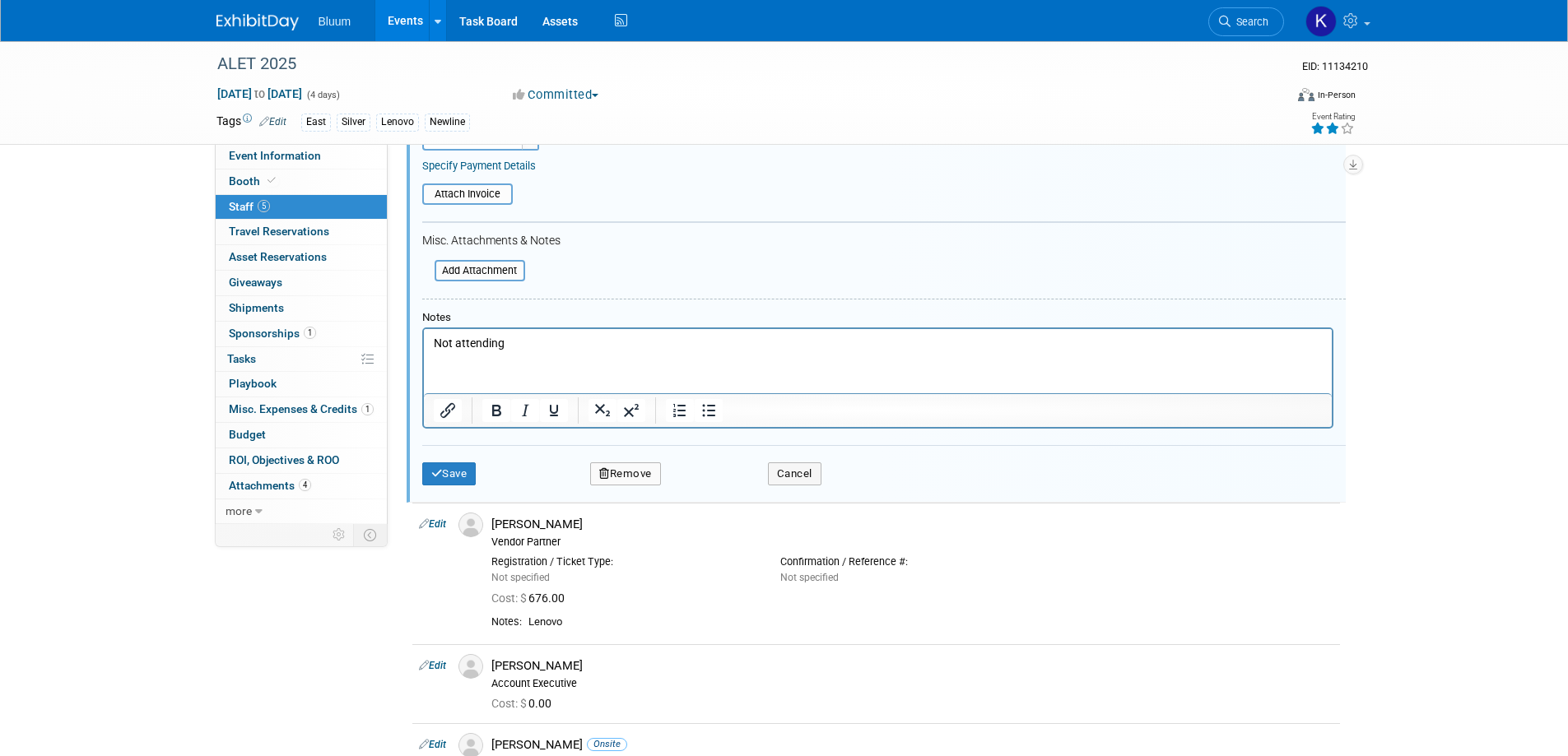
click at [655, 475] on button "Remove" at bounding box center [626, 473] width 71 height 23
click at [724, 488] on link "Yes" at bounding box center [715, 488] width 48 height 26
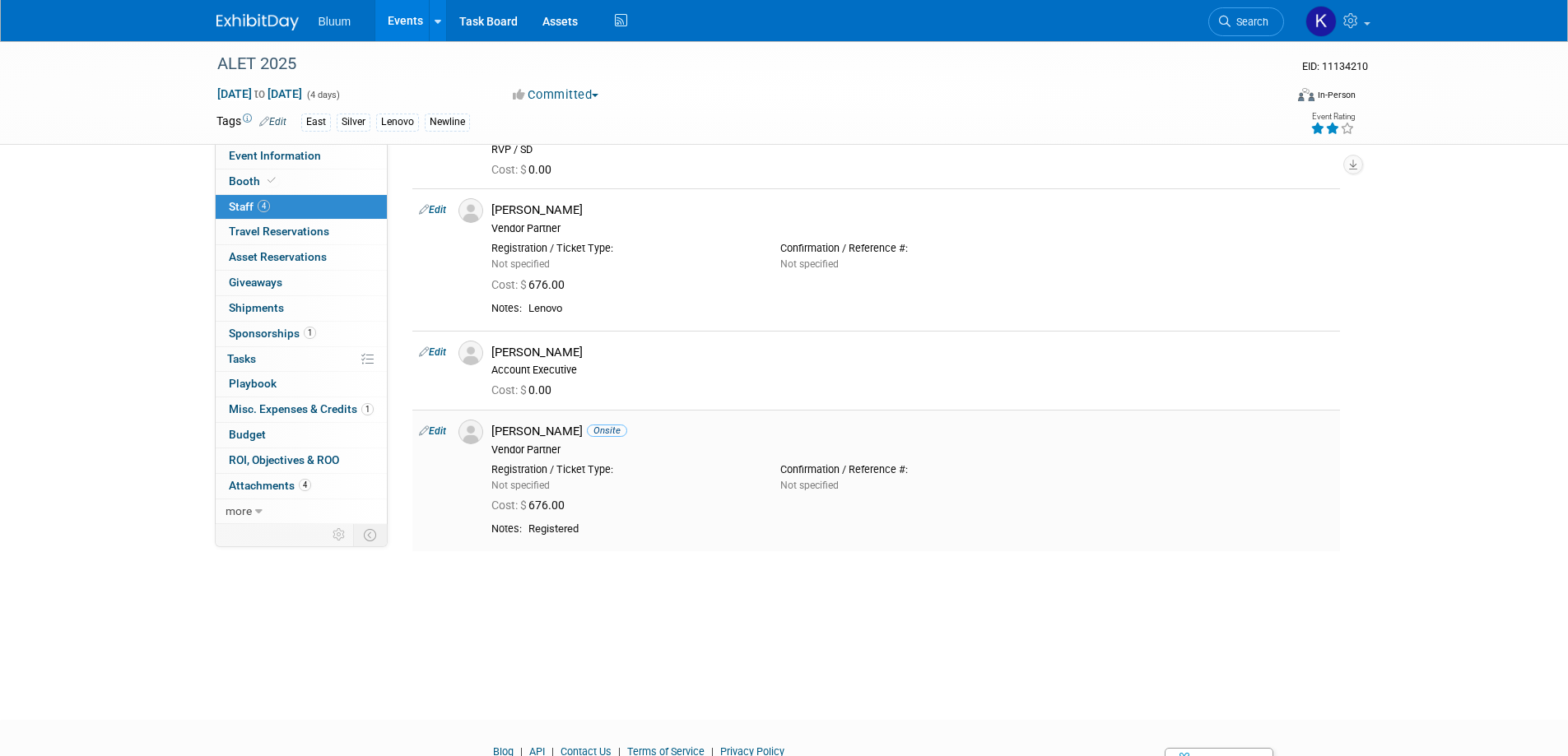
scroll to position [0, 0]
